Goal: Task Accomplishment & Management: Use online tool/utility

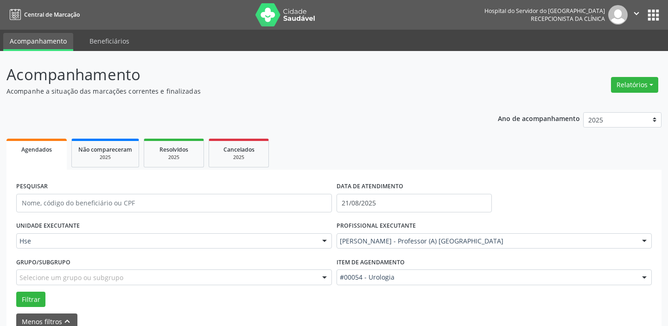
scroll to position [48, 0]
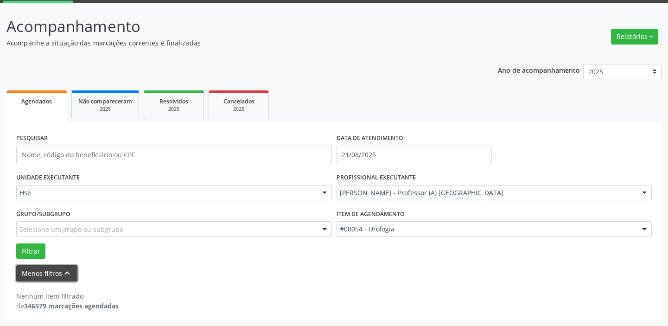
click at [37, 269] on button "Menos filtros keyboard_arrow_up" at bounding box center [46, 273] width 61 height 16
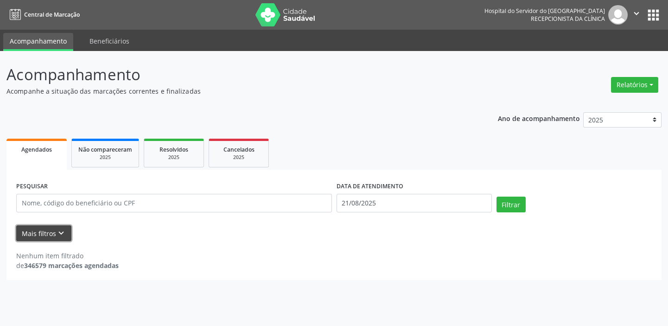
scroll to position [0, 0]
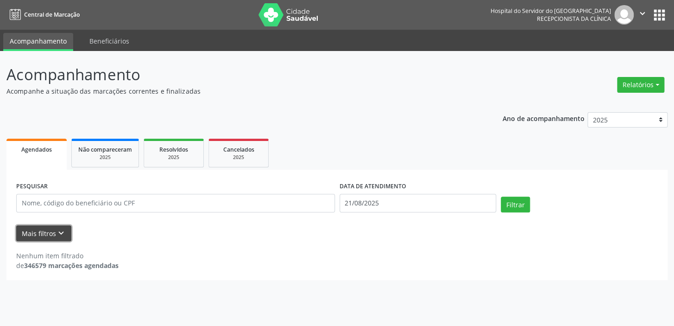
click at [66, 231] on button "Mais filtros keyboard_arrow_down" at bounding box center [43, 233] width 55 height 16
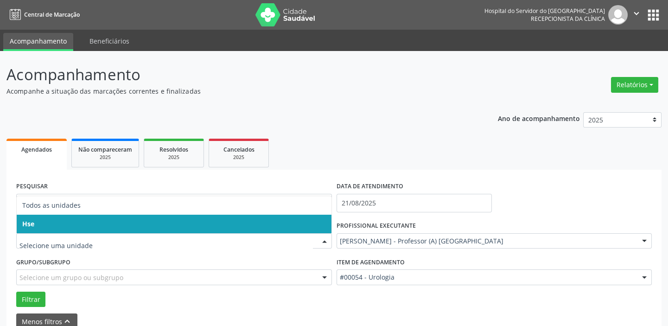
click at [323, 239] on div at bounding box center [324, 242] width 14 height 16
click at [323, 219] on span "Hse" at bounding box center [174, 224] width 315 height 19
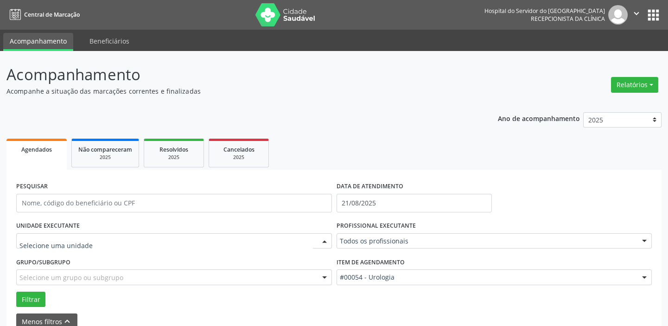
click at [324, 241] on div at bounding box center [324, 242] width 14 height 16
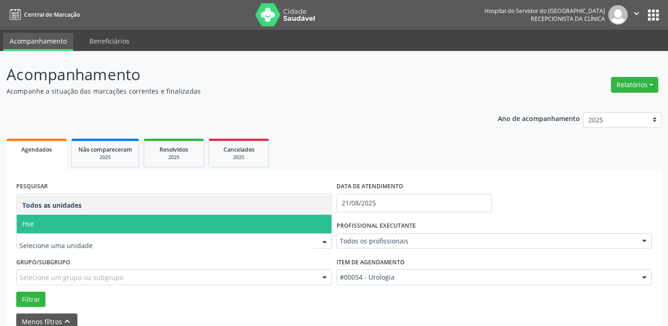
click at [324, 223] on span "Hse" at bounding box center [174, 224] width 315 height 19
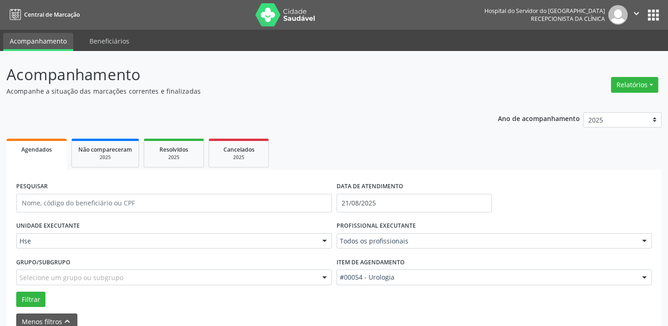
click at [642, 276] on div at bounding box center [644, 278] width 14 height 16
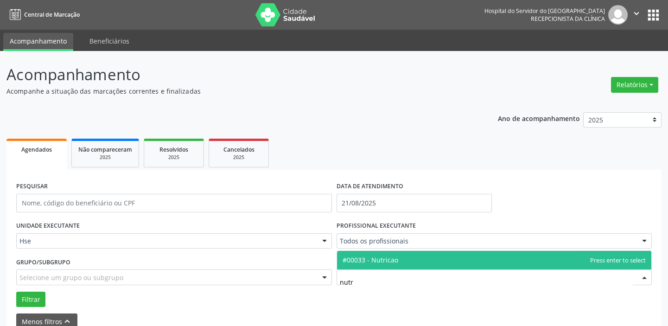
type input "nutri"
click at [449, 258] on span "#00033 - Nutricao" at bounding box center [494, 260] width 315 height 19
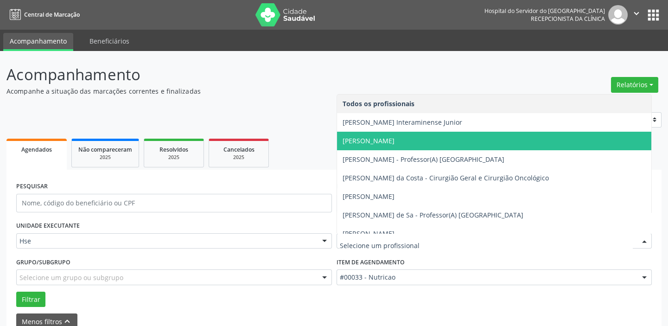
click at [647, 237] on div at bounding box center [644, 242] width 14 height 16
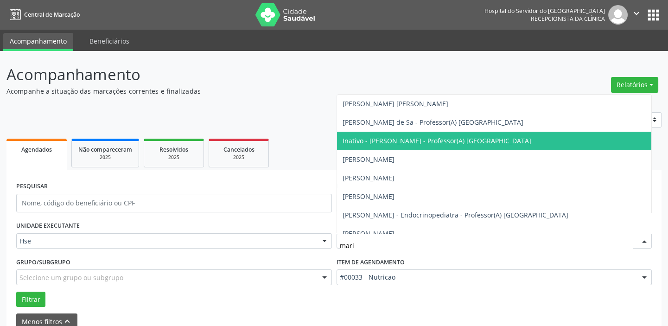
type input "maria"
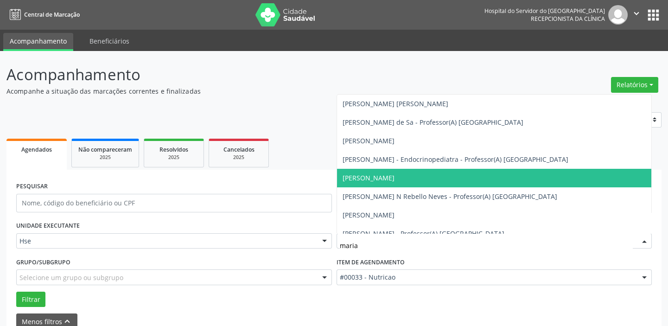
click at [394, 175] on span "[PERSON_NAME]" at bounding box center [368, 177] width 52 height 9
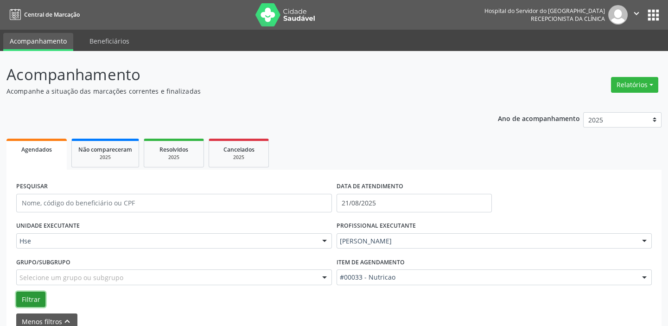
click at [35, 300] on button "Filtrar" at bounding box center [30, 300] width 29 height 16
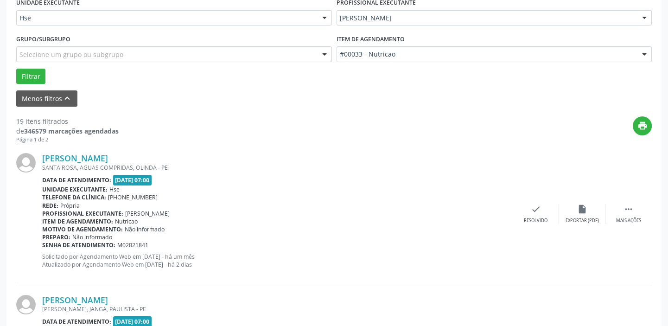
scroll to position [278, 0]
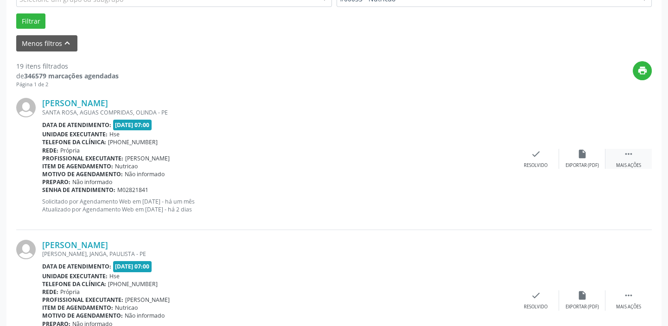
click at [638, 159] on div " Mais ações" at bounding box center [628, 159] width 46 height 20
click at [585, 153] on icon "alarm_off" at bounding box center [582, 154] width 10 height 10
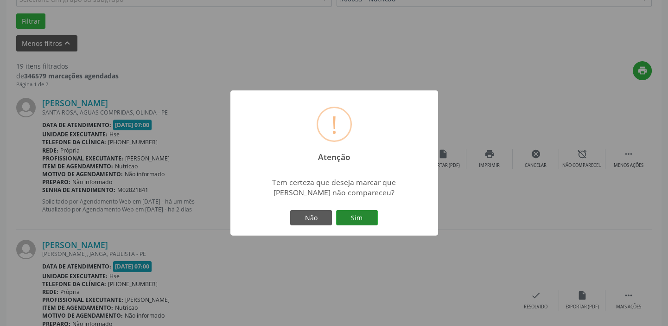
click at [370, 215] on button "Sim" at bounding box center [357, 218] width 42 height 16
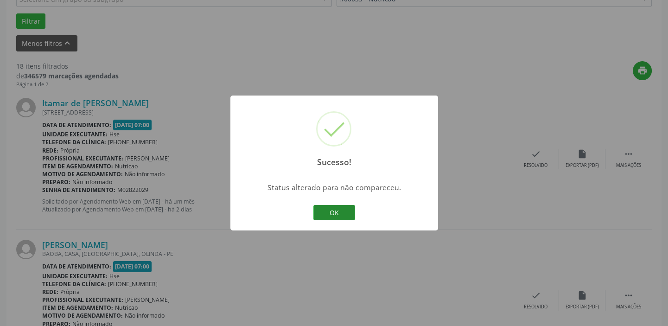
click at [337, 208] on button "OK" at bounding box center [334, 213] width 42 height 16
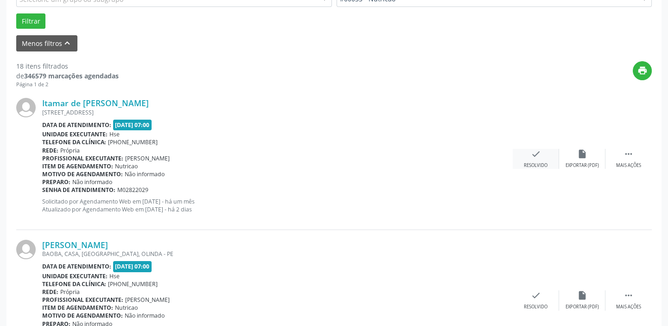
click at [537, 160] on div "check Resolvido" at bounding box center [536, 159] width 46 height 20
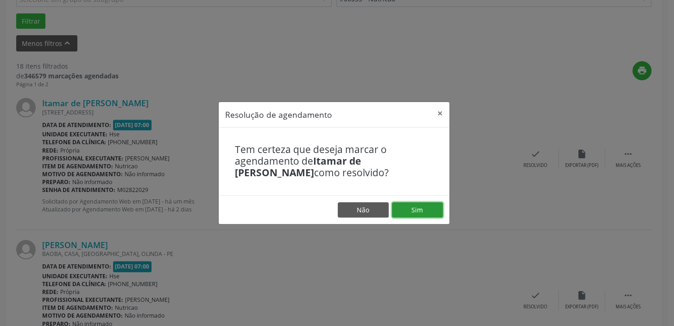
click at [421, 204] on button "Sim" at bounding box center [417, 210] width 51 height 16
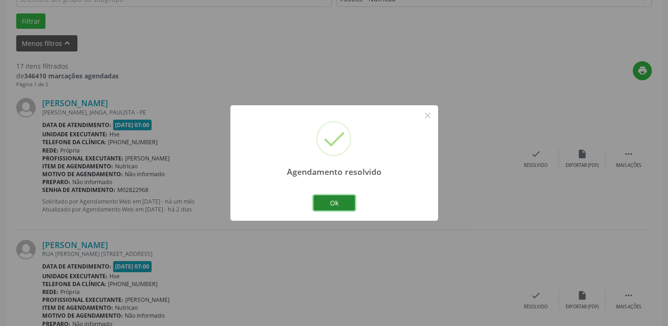
click at [348, 202] on button "Ok" at bounding box center [334, 203] width 42 height 16
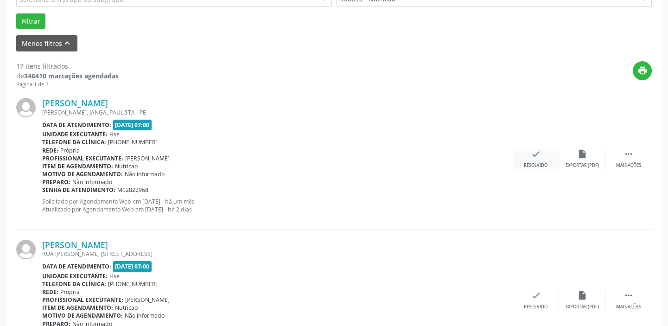
click at [533, 155] on icon "check" at bounding box center [536, 154] width 10 height 10
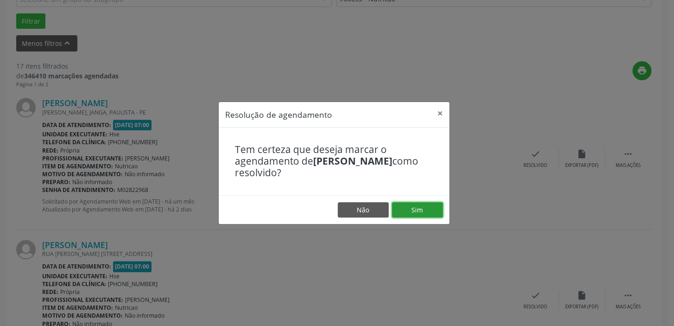
click at [420, 208] on button "Sim" at bounding box center [417, 210] width 51 height 16
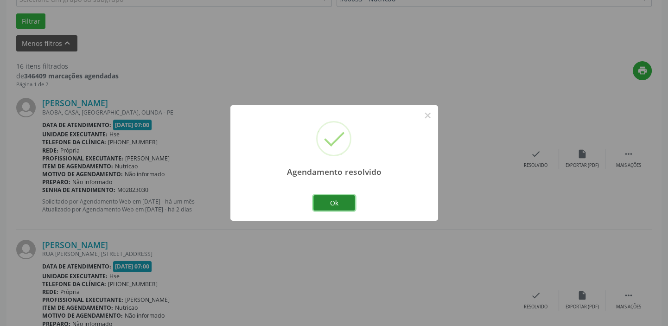
click at [334, 197] on button "Ok" at bounding box center [334, 203] width 42 height 16
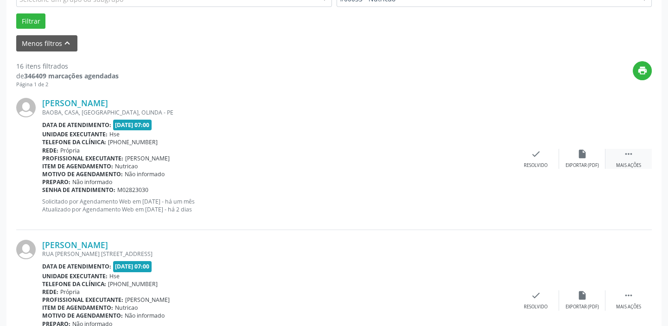
click at [622, 161] on div " Mais ações" at bounding box center [628, 159] width 46 height 20
click at [589, 156] on div "alarm_off Não compareceu" at bounding box center [582, 159] width 46 height 20
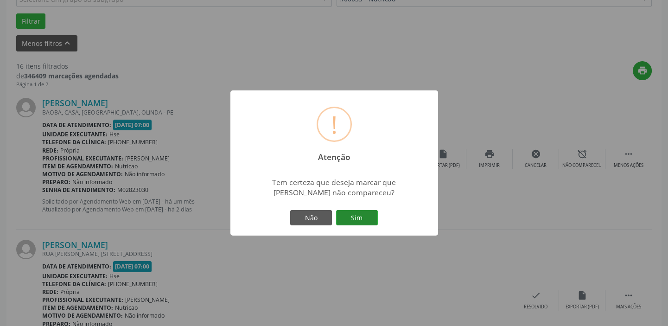
click at [365, 216] on button "Sim" at bounding box center [357, 218] width 42 height 16
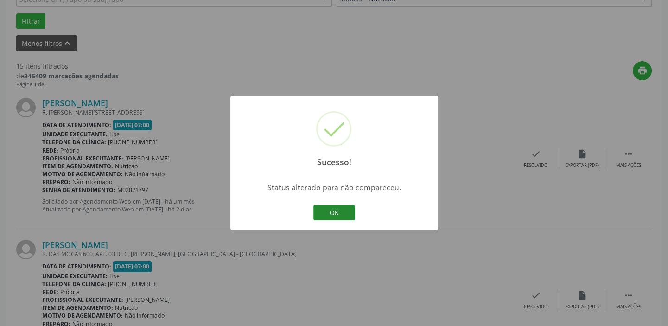
click at [346, 209] on button "OK" at bounding box center [334, 213] width 42 height 16
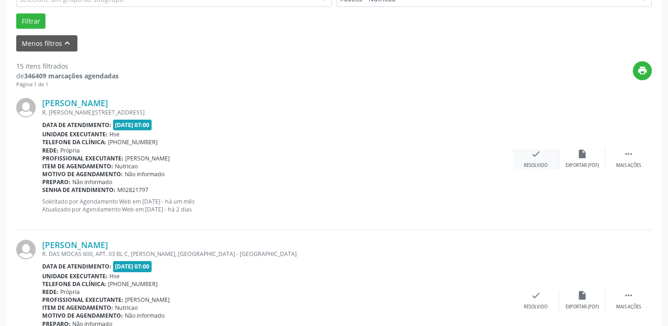
click at [537, 152] on icon "check" at bounding box center [536, 154] width 10 height 10
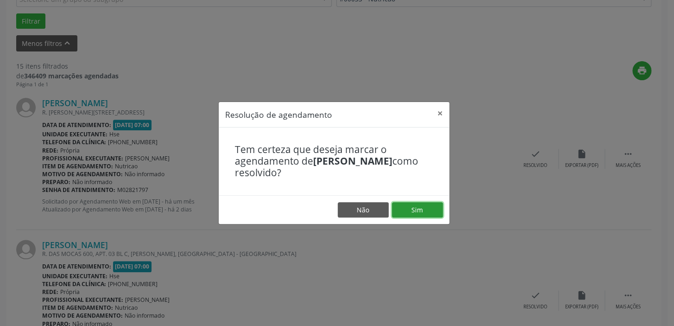
click at [416, 210] on button "Sim" at bounding box center [417, 210] width 51 height 16
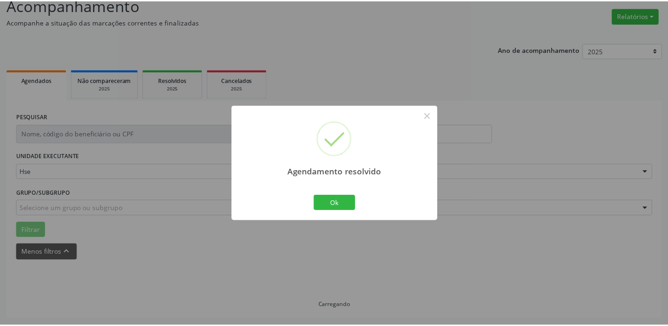
scroll to position [69, 0]
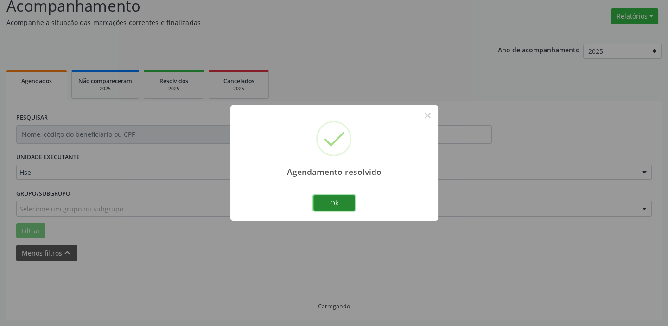
click at [340, 199] on button "Ok" at bounding box center [334, 203] width 42 height 16
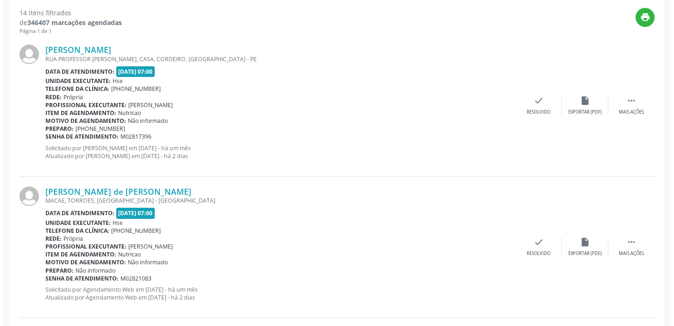
scroll to position [325, 0]
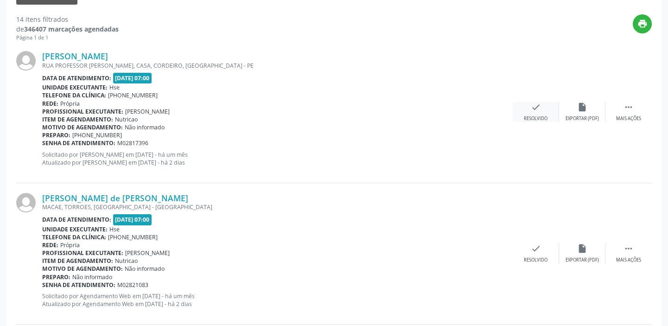
click at [526, 108] on div "check Resolvido" at bounding box center [536, 112] width 46 height 20
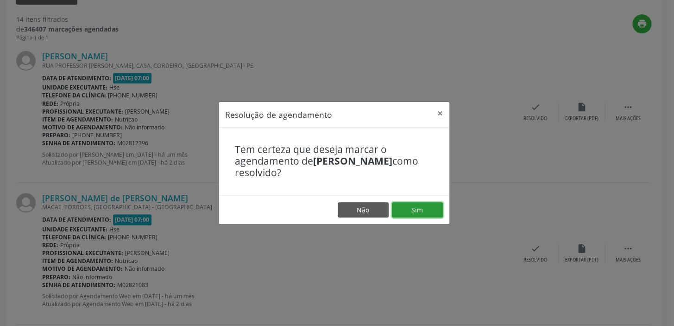
click at [426, 207] on button "Sim" at bounding box center [417, 210] width 51 height 16
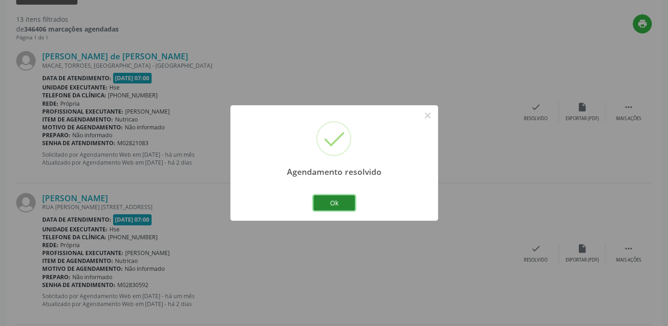
click at [337, 195] on button "Ok" at bounding box center [334, 203] width 42 height 16
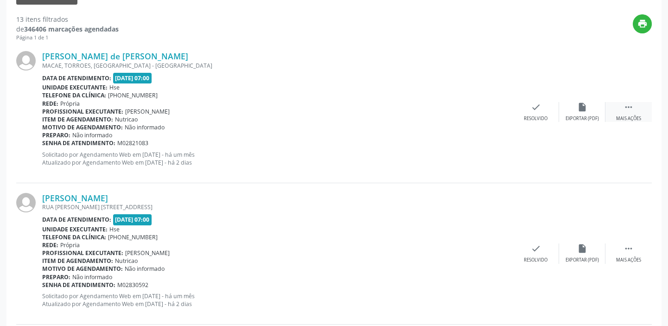
click at [613, 111] on div " Mais ações" at bounding box center [628, 112] width 46 height 20
click at [589, 111] on div "alarm_off Não compareceu" at bounding box center [582, 112] width 46 height 20
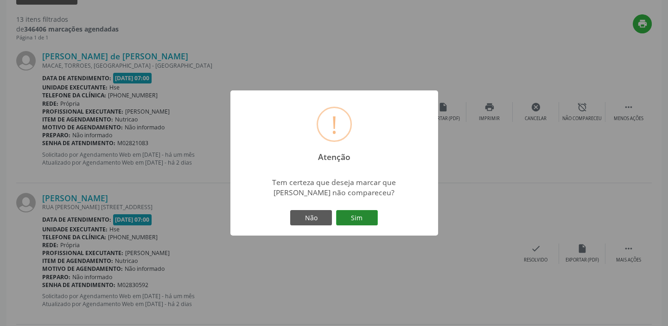
click at [357, 221] on button "Sim" at bounding box center [357, 218] width 42 height 16
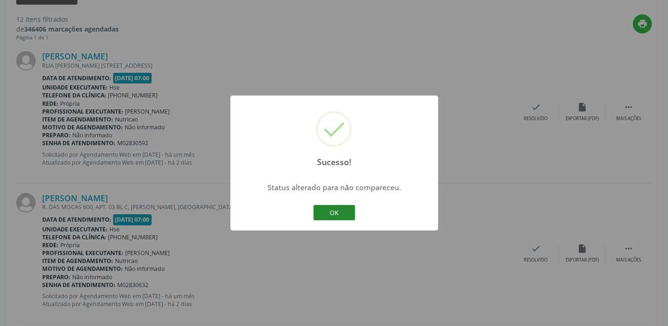
click at [338, 209] on button "OK" at bounding box center [334, 213] width 42 height 16
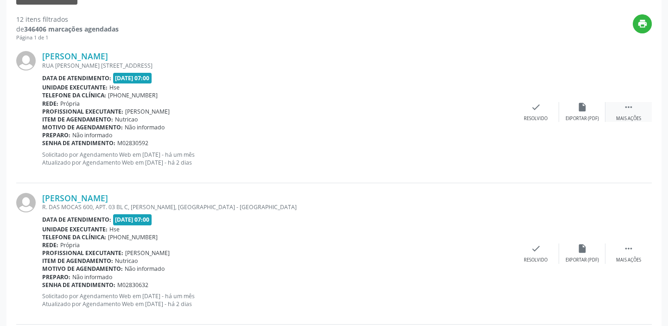
click at [633, 115] on div "Mais ações" at bounding box center [628, 118] width 25 height 6
click at [589, 115] on div "Não compareceu" at bounding box center [581, 118] width 39 height 6
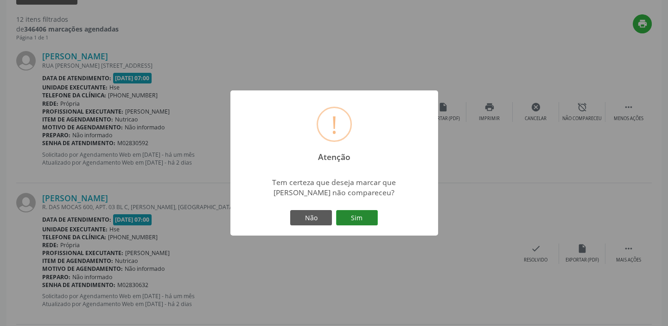
click at [349, 210] on button "Sim" at bounding box center [357, 218] width 42 height 16
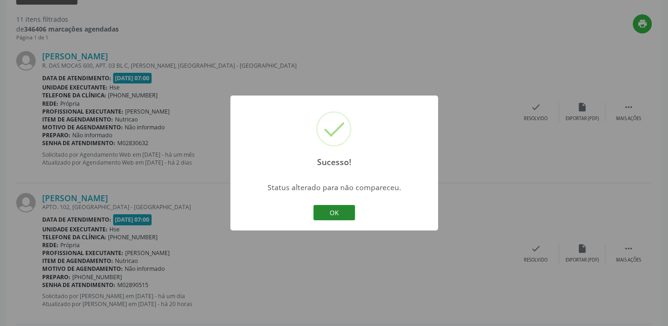
click at [347, 212] on button "OK" at bounding box center [334, 213] width 42 height 16
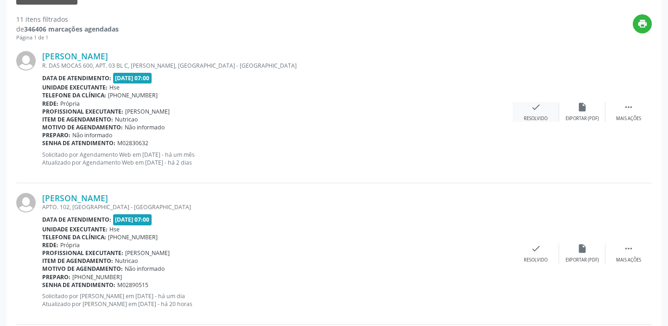
click at [539, 113] on div "check Resolvido" at bounding box center [536, 112] width 46 height 20
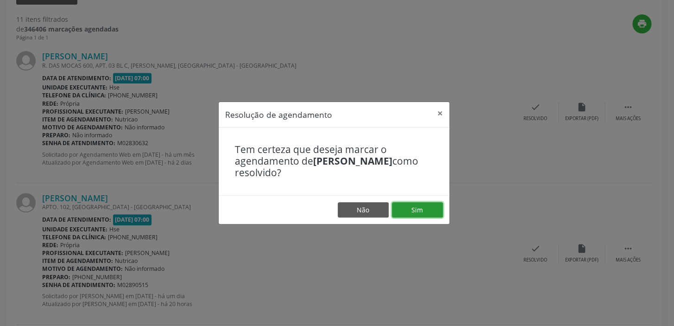
click at [419, 205] on button "Sim" at bounding box center [417, 210] width 51 height 16
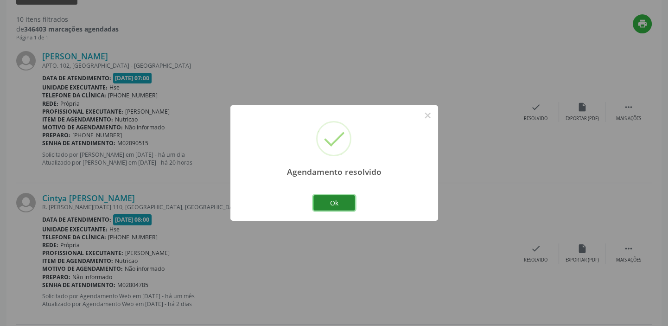
click at [335, 201] on button "Ok" at bounding box center [334, 203] width 42 height 16
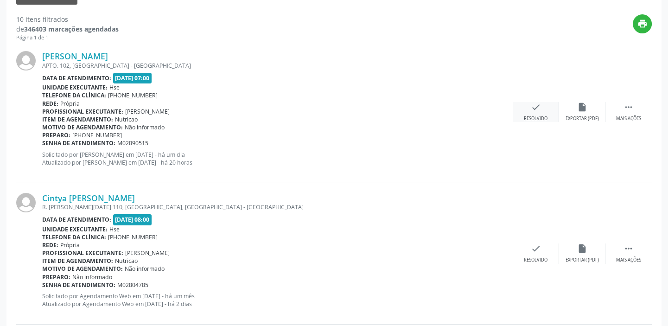
click at [532, 109] on icon "check" at bounding box center [536, 107] width 10 height 10
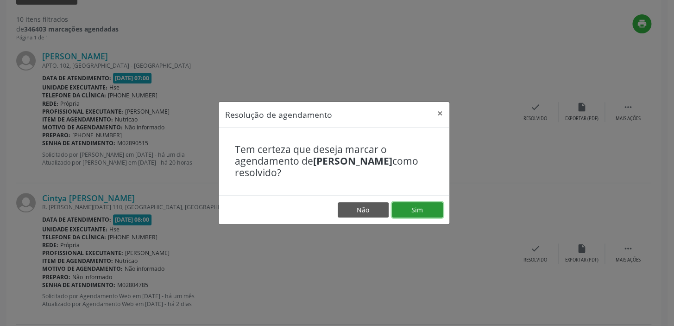
click at [414, 209] on button "Sim" at bounding box center [417, 210] width 51 height 16
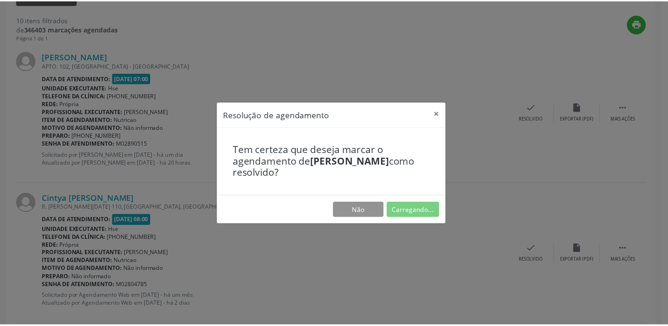
scroll to position [69, 0]
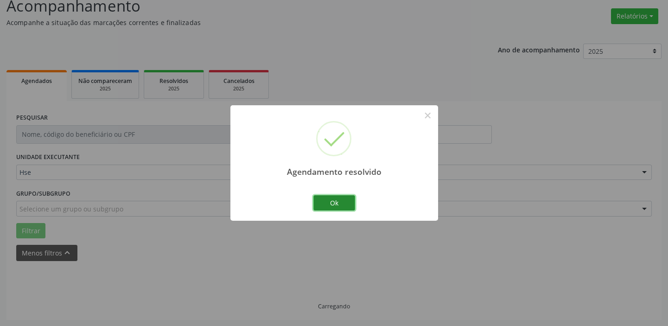
click at [344, 203] on button "Ok" at bounding box center [334, 203] width 42 height 16
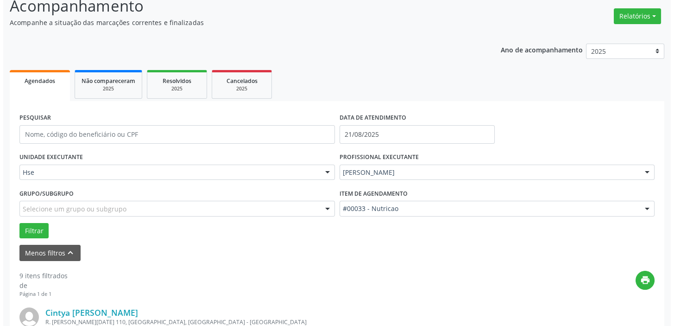
scroll to position [325, 0]
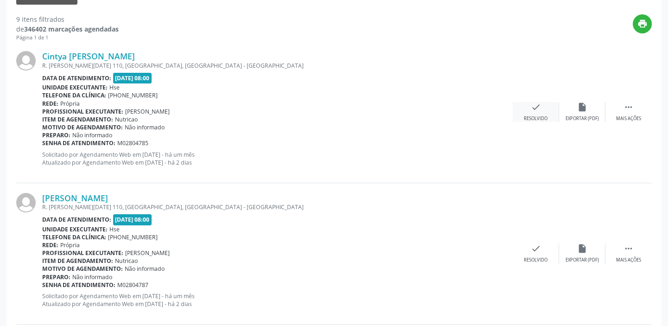
click at [533, 108] on icon "check" at bounding box center [536, 107] width 10 height 10
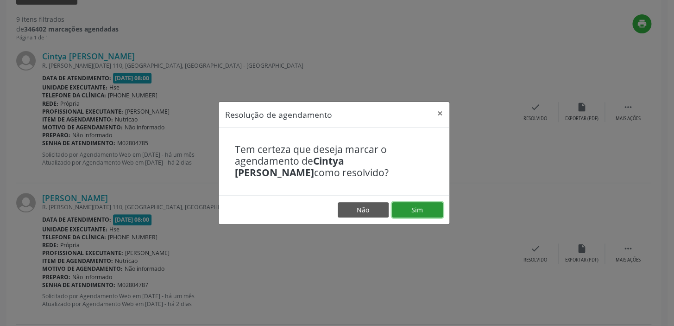
click at [422, 206] on button "Sim" at bounding box center [417, 210] width 51 height 16
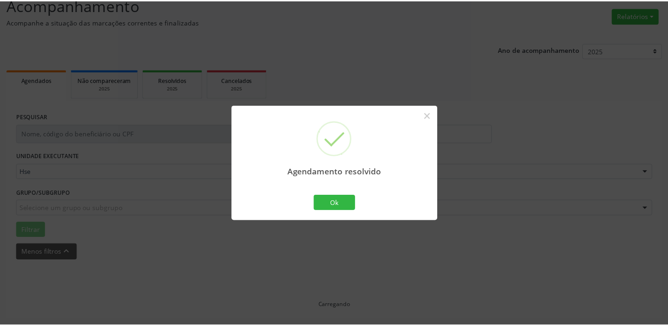
scroll to position [69, 0]
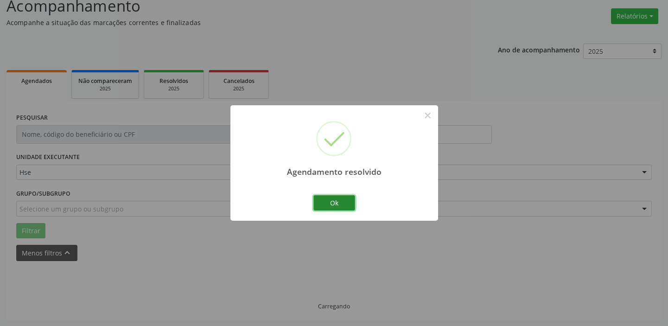
click at [343, 201] on button "Ok" at bounding box center [334, 203] width 42 height 16
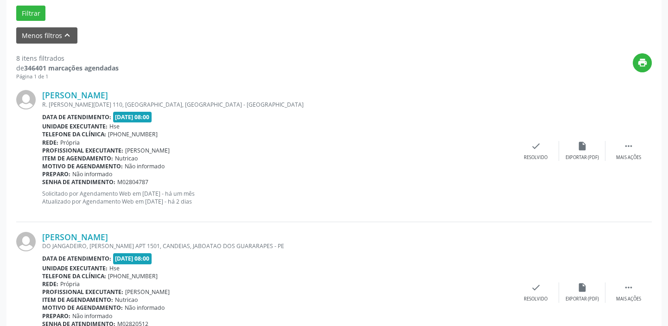
scroll to position [321, 0]
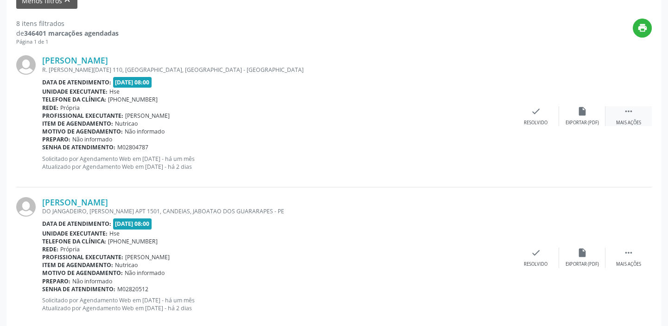
click at [629, 111] on icon "" at bounding box center [628, 111] width 10 height 10
click at [588, 114] on div "alarm_off Não compareceu" at bounding box center [582, 116] width 46 height 20
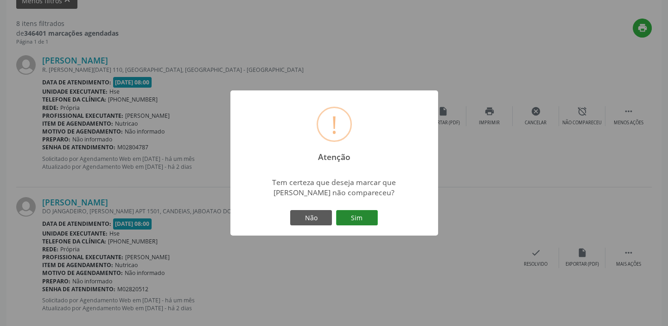
click at [369, 222] on button "Sim" at bounding box center [357, 218] width 42 height 16
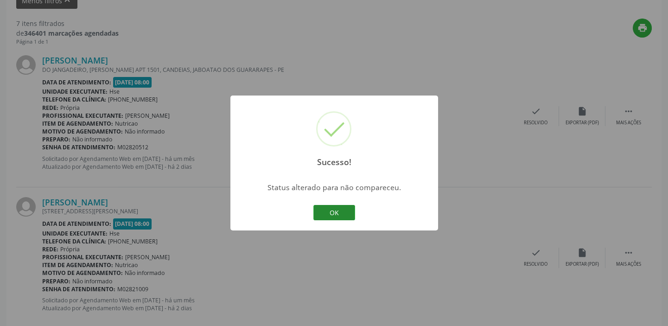
click at [324, 209] on button "OK" at bounding box center [334, 213] width 42 height 16
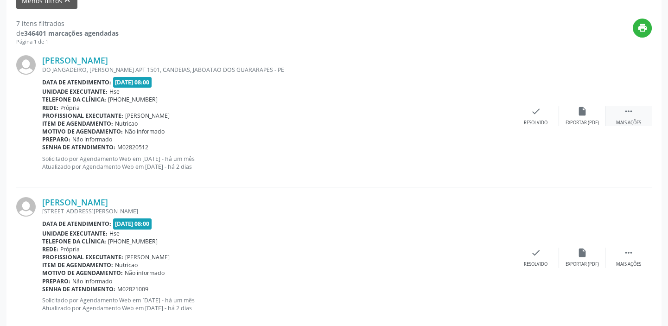
click at [633, 116] on div " Mais ações" at bounding box center [628, 116] width 46 height 20
click at [585, 111] on icon "alarm_off" at bounding box center [582, 111] width 10 height 10
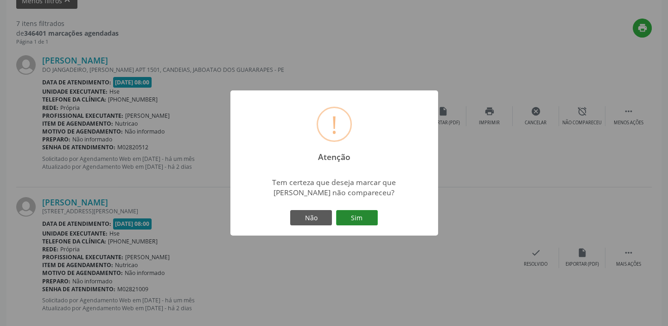
click at [369, 214] on button "Sim" at bounding box center [357, 218] width 42 height 16
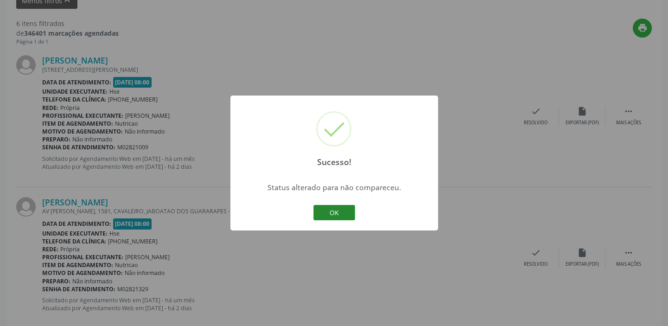
click at [345, 212] on button "OK" at bounding box center [334, 213] width 42 height 16
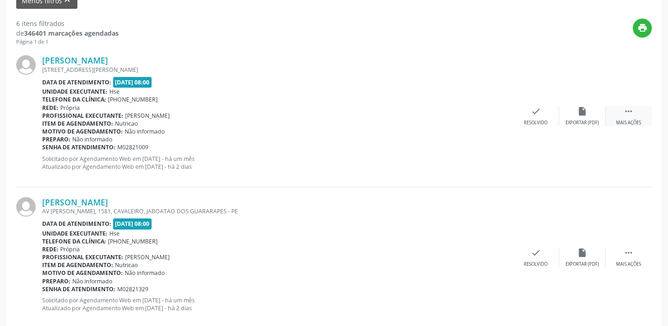
click at [632, 113] on icon "" at bounding box center [628, 111] width 10 height 10
click at [584, 114] on icon "alarm_off" at bounding box center [582, 111] width 10 height 10
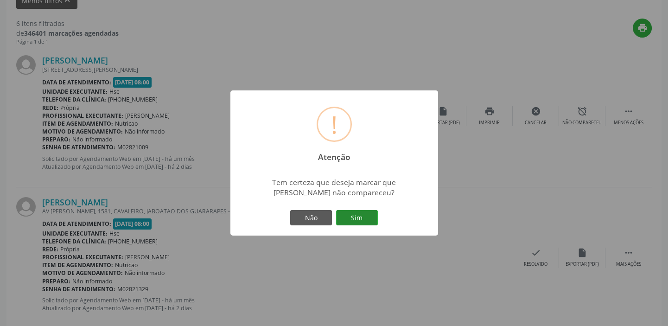
click at [353, 214] on button "Sim" at bounding box center [357, 218] width 42 height 16
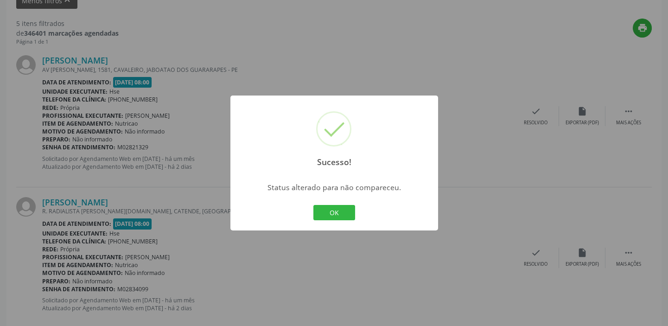
click at [343, 203] on div "OK Cancel" at bounding box center [334, 212] width 46 height 19
click at [342, 209] on button "OK" at bounding box center [334, 213] width 42 height 16
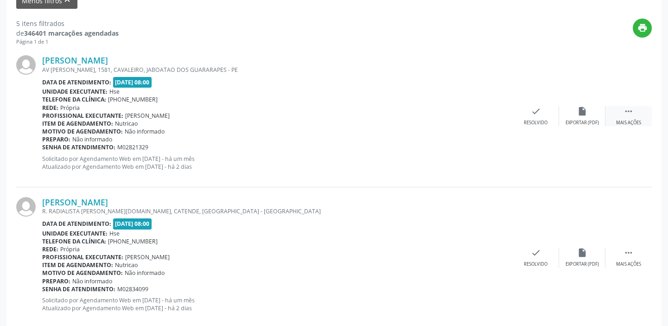
click at [621, 112] on div " Mais ações" at bounding box center [628, 116] width 46 height 20
click at [580, 120] on div "Não compareceu" at bounding box center [581, 123] width 39 height 6
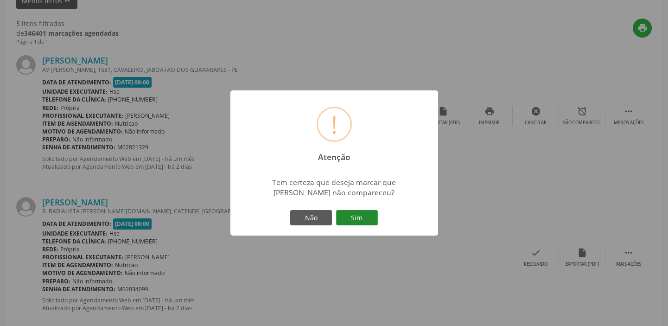
click at [357, 216] on button "Sim" at bounding box center [357, 218] width 42 height 16
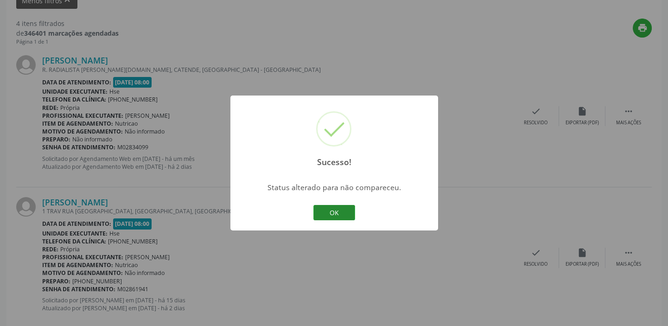
click at [342, 213] on button "OK" at bounding box center [334, 213] width 42 height 16
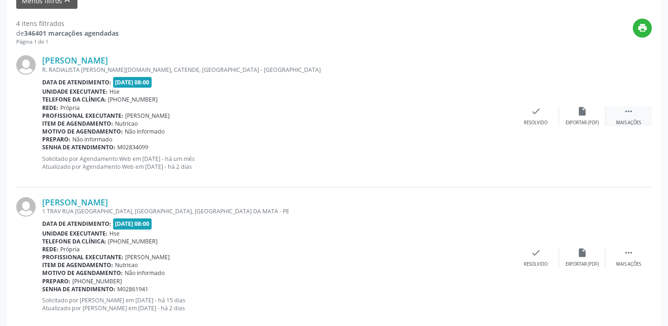
click at [633, 113] on icon "" at bounding box center [628, 111] width 10 height 10
click at [587, 111] on div "alarm_off Não compareceu" at bounding box center [582, 116] width 46 height 20
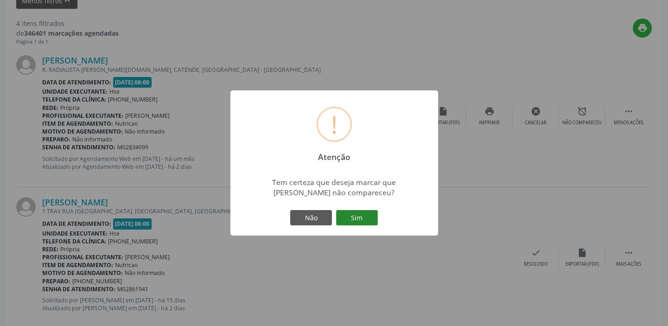
click at [356, 218] on button "Sim" at bounding box center [357, 218] width 42 height 16
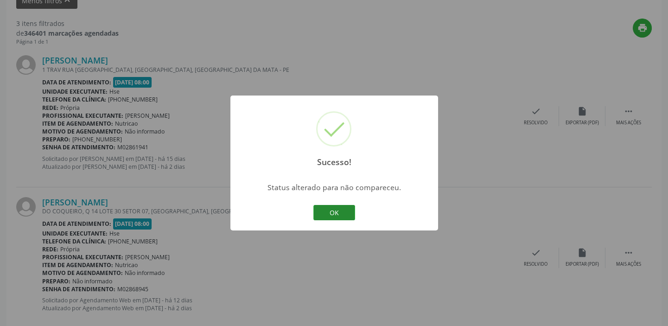
click at [349, 214] on button "OK" at bounding box center [334, 213] width 42 height 16
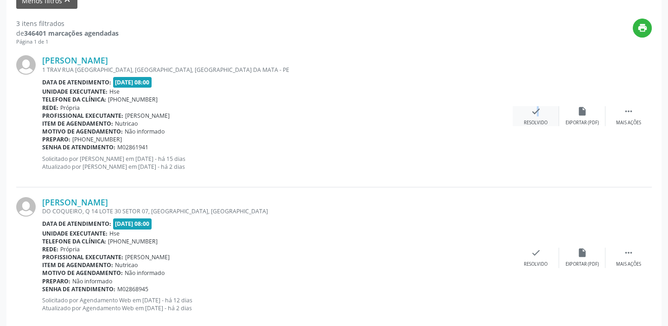
click at [532, 115] on icon "check" at bounding box center [536, 111] width 10 height 10
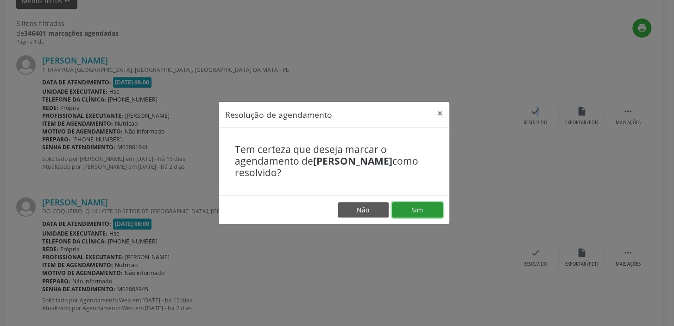
click at [427, 208] on button "Sim" at bounding box center [417, 210] width 51 height 16
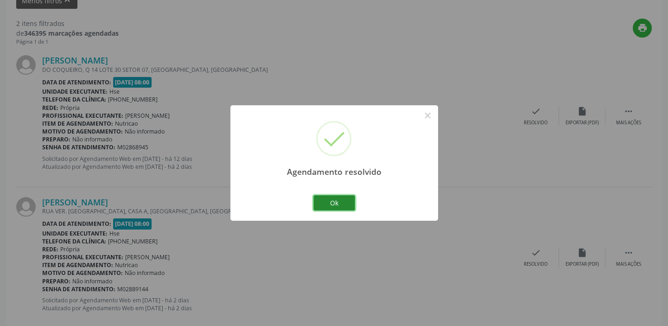
click at [338, 202] on button "Ok" at bounding box center [334, 203] width 42 height 16
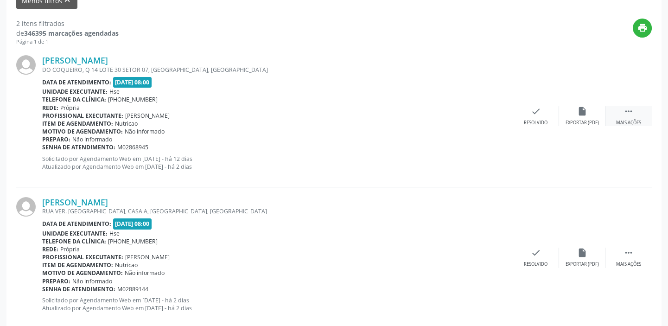
click at [635, 107] on div " Mais ações" at bounding box center [628, 116] width 46 height 20
click at [593, 112] on div "alarm_off Não compareceu" at bounding box center [582, 116] width 46 height 20
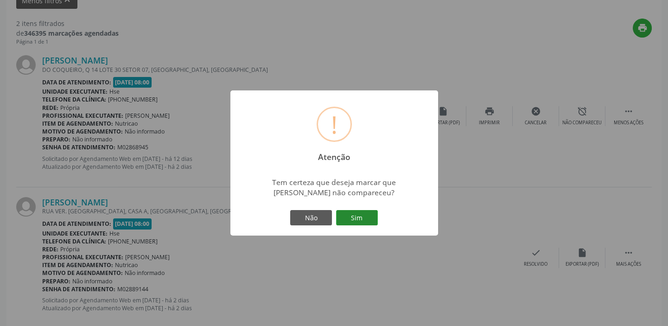
click at [349, 216] on button "Sim" at bounding box center [357, 218] width 42 height 16
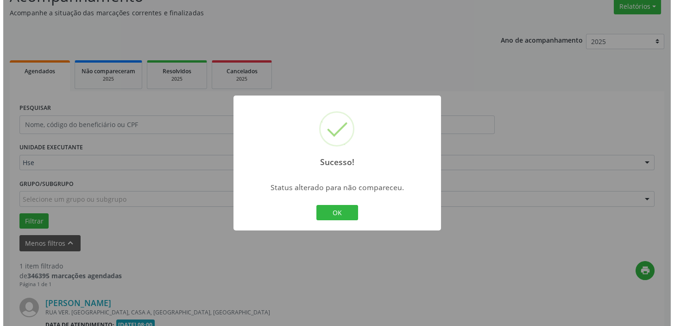
scroll to position [197, 0]
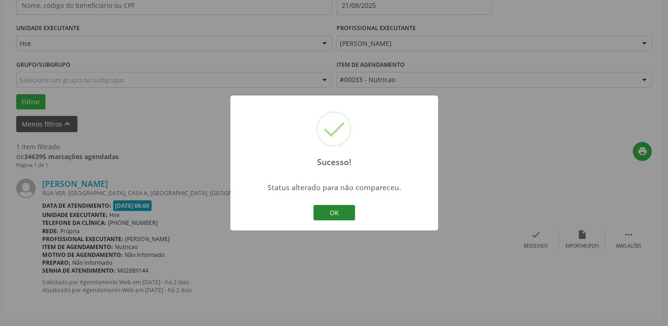
click at [335, 213] on button "OK" at bounding box center [334, 213] width 42 height 16
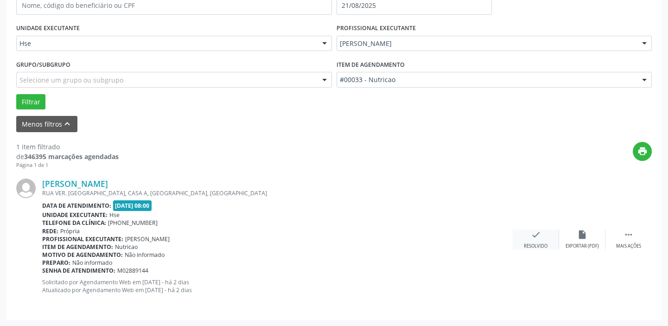
click at [542, 233] on div "check Resolvido" at bounding box center [536, 239] width 46 height 20
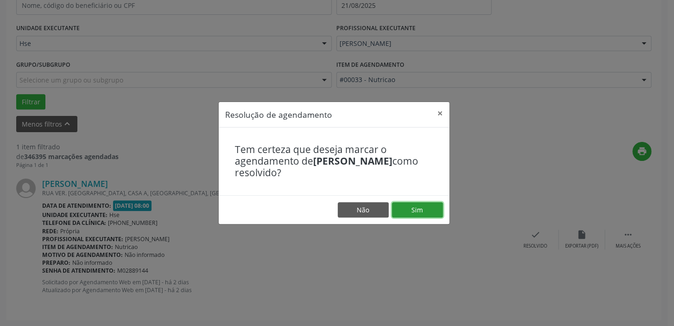
click at [417, 209] on button "Sim" at bounding box center [417, 210] width 51 height 16
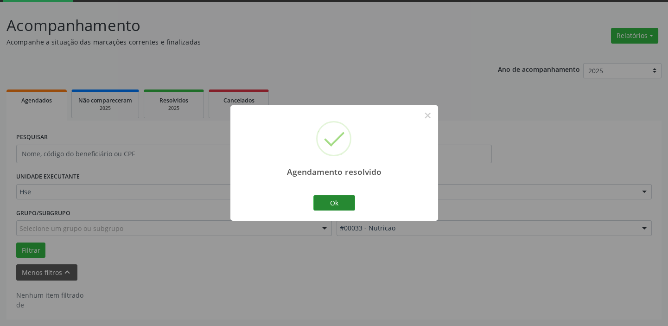
scroll to position [48, 0]
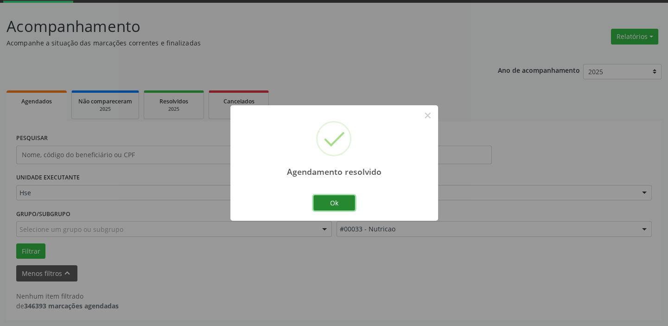
click at [337, 199] on button "Ok" at bounding box center [334, 203] width 42 height 16
